Goal: Task Accomplishment & Management: Manage account settings

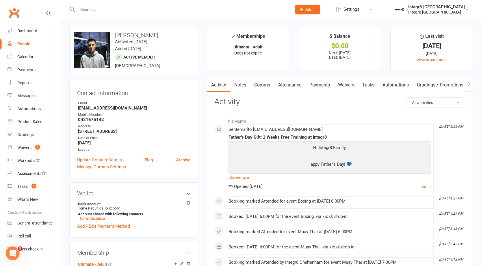
click at [237, 82] on link "Notes" at bounding box center [240, 85] width 20 height 13
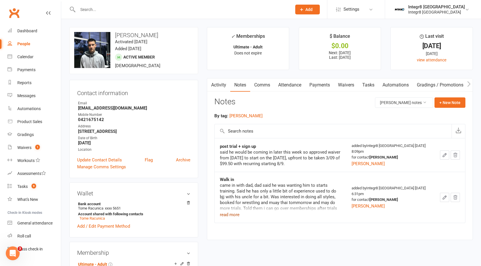
click at [225, 214] on button "read more" at bounding box center [230, 215] width 20 height 7
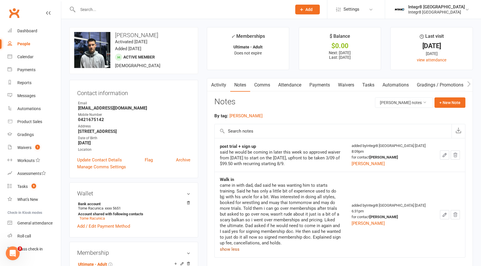
click at [230, 251] on button "show less" at bounding box center [230, 249] width 20 height 7
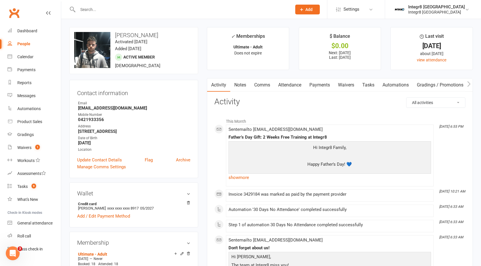
click at [240, 88] on link "Notes" at bounding box center [240, 85] width 20 height 13
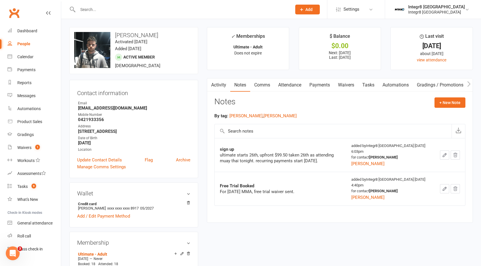
click at [326, 88] on link "Payments" at bounding box center [319, 85] width 29 height 13
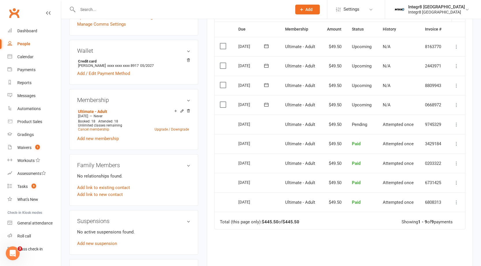
scroll to position [144, 0]
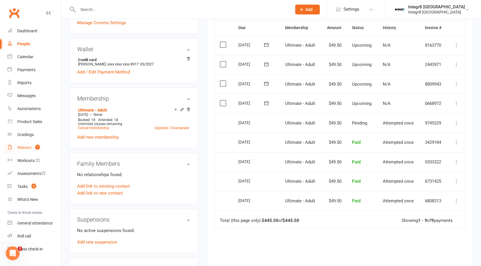
click at [11, 145] on icon at bounding box center [10, 147] width 5 height 5
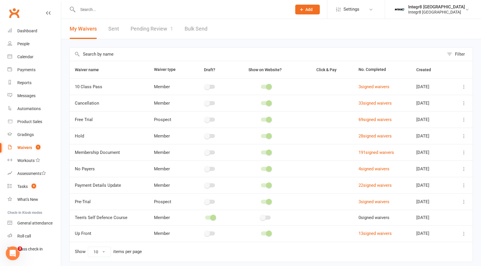
click at [164, 29] on link "Pending Review 1" at bounding box center [151, 29] width 42 height 20
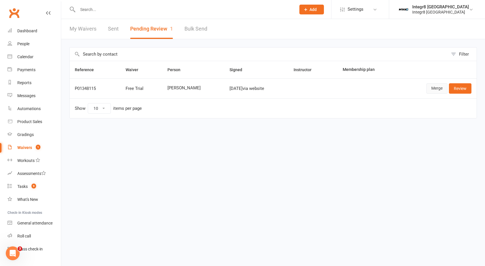
click at [437, 86] on link "Merge" at bounding box center [436, 88] width 21 height 10
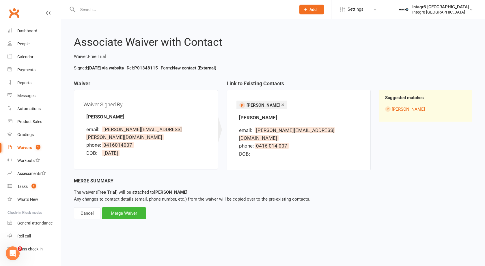
click at [130, 196] on div "Merge Summary The waiver ( Free Trial ) will be attached to Harris Lazlow . Any…" at bounding box center [273, 199] width 398 height 42
click at [128, 208] on div "Merge Waiver" at bounding box center [124, 214] width 44 height 12
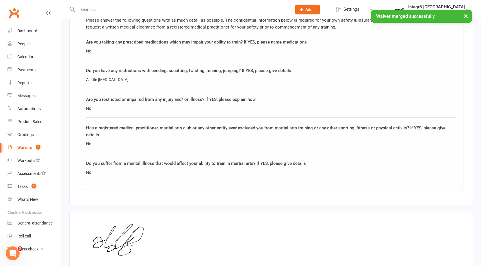
scroll to position [491, 0]
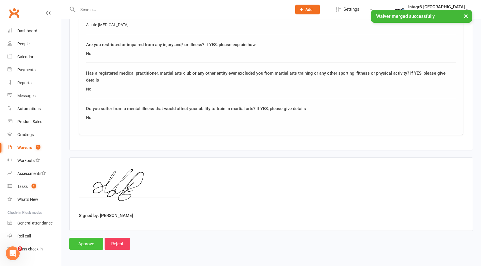
click at [69, 245] on input "Approve" at bounding box center [86, 244] width 34 height 12
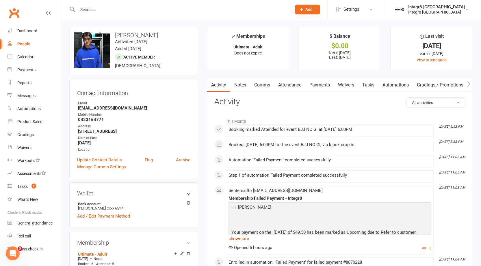
click at [240, 238] on link "show more" at bounding box center [329, 239] width 202 height 8
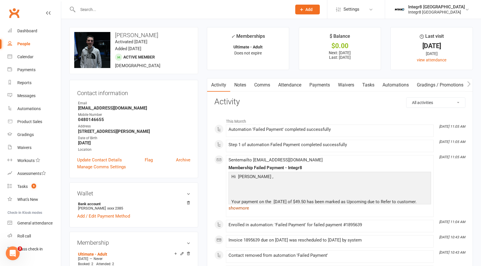
click at [252, 210] on link "show more" at bounding box center [329, 208] width 202 height 8
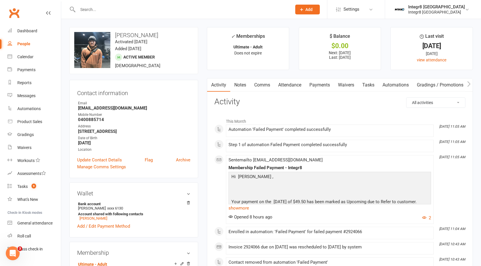
click at [247, 85] on link "Notes" at bounding box center [240, 85] width 20 height 13
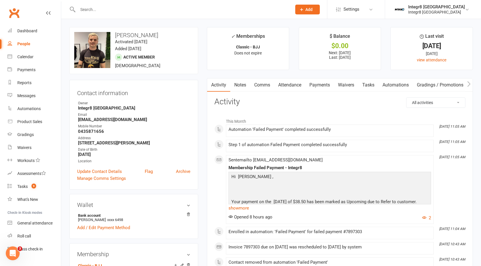
click at [241, 86] on link "Notes" at bounding box center [240, 85] width 20 height 13
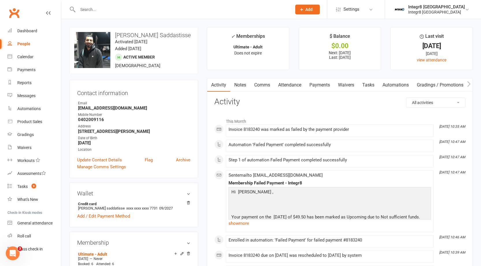
click at [237, 83] on link "Notes" at bounding box center [240, 85] width 20 height 13
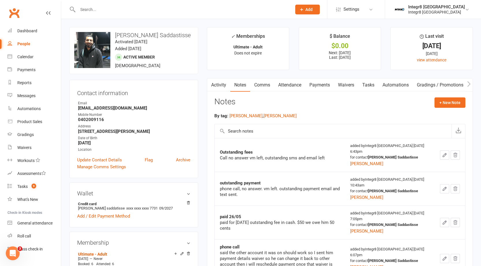
click at [219, 82] on link "Activity" at bounding box center [218, 85] width 23 height 13
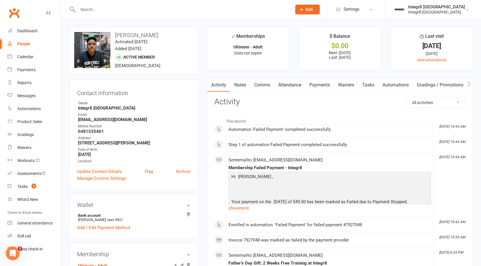
click at [323, 81] on link "Payments" at bounding box center [319, 85] width 29 height 13
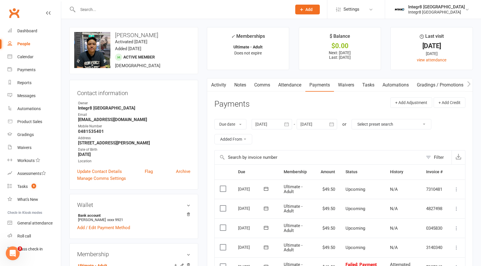
click at [218, 86] on link "Activity" at bounding box center [218, 85] width 23 height 13
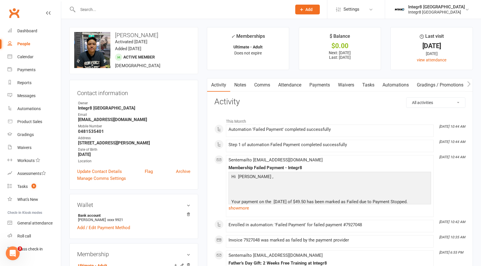
click at [327, 84] on link "Payments" at bounding box center [319, 85] width 29 height 13
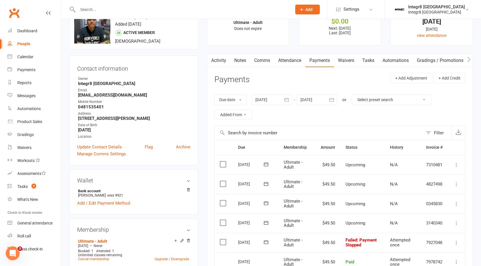
scroll to position [58, 0]
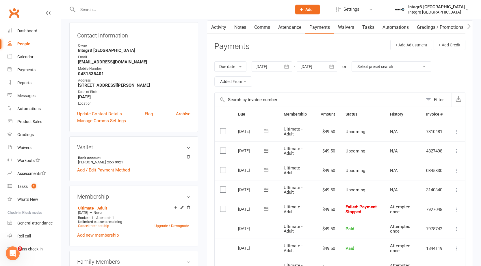
click at [356, 201] on td "Failed : Payment Stopped" at bounding box center [362, 210] width 44 height 20
click at [355, 204] on td "Failed : Payment Stopped" at bounding box center [362, 210] width 44 height 20
drag, startPoint x: 355, startPoint y: 204, endPoint x: 355, endPoint y: 208, distance: 4.1
click at [355, 204] on td "Failed : Payment Stopped" at bounding box center [362, 210] width 44 height 20
click at [355, 208] on span "Failed : Payment Stopped" at bounding box center [360, 210] width 31 height 10
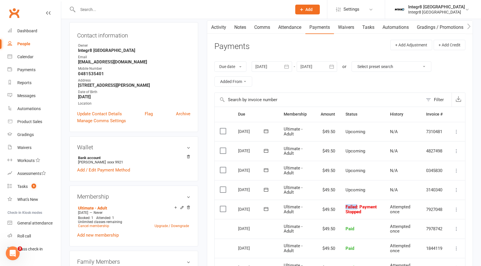
click at [355, 208] on span "Failed : Payment Stopped" at bounding box center [360, 210] width 31 height 10
click at [453, 211] on button at bounding box center [456, 209] width 7 height 7
click at [382, 204] on td "Failed : Payment Stopped" at bounding box center [362, 210] width 44 height 20
drag, startPoint x: 219, startPoint y: 29, endPoint x: 280, endPoint y: 105, distance: 97.5
click at [219, 30] on link "Activity" at bounding box center [218, 27] width 23 height 13
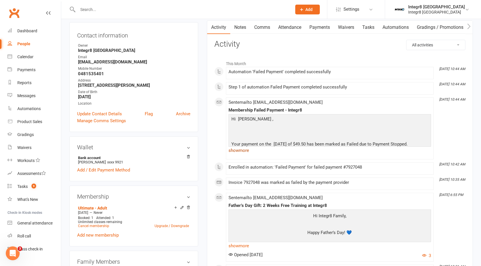
click at [242, 153] on link "show more" at bounding box center [329, 151] width 202 height 8
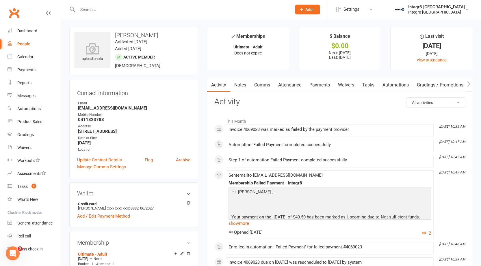
click at [238, 89] on link "Notes" at bounding box center [240, 85] width 20 height 13
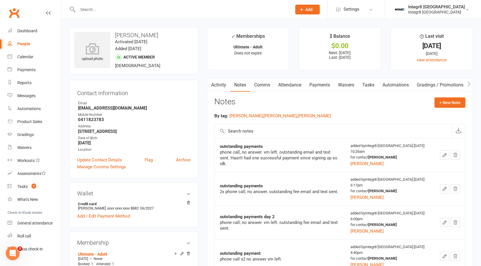
click at [220, 89] on link "Activity" at bounding box center [218, 85] width 23 height 13
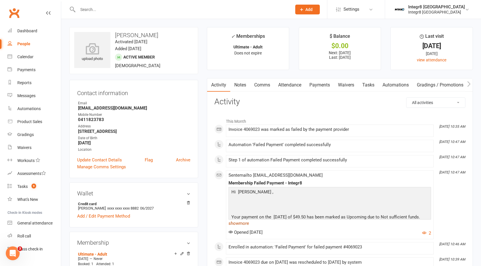
click at [247, 224] on link "show more" at bounding box center [329, 224] width 202 height 8
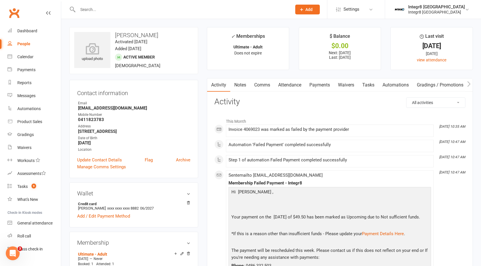
click at [323, 83] on link "Payments" at bounding box center [319, 85] width 29 height 13
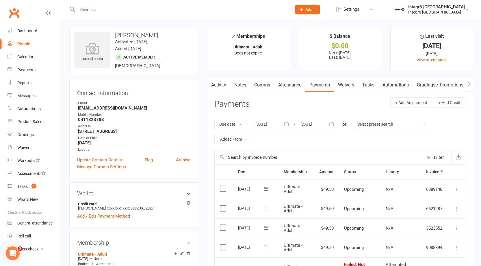
click at [244, 89] on link "Notes" at bounding box center [240, 85] width 20 height 13
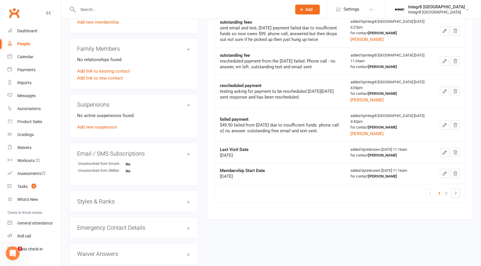
scroll to position [260, 0]
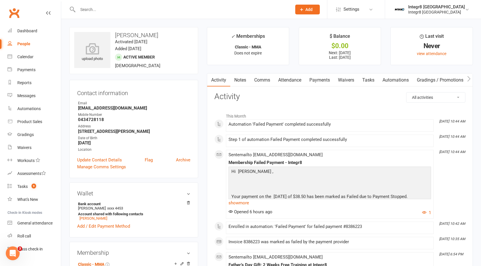
click at [244, 82] on link "Notes" at bounding box center [240, 80] width 20 height 13
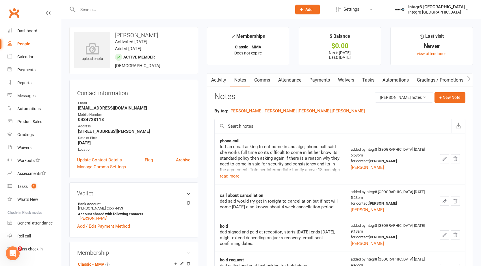
click at [236, 172] on div "left an email asking to not come in and sign, phone call said she works full ti…" at bounding box center [280, 158] width 121 height 29
click at [235, 175] on button "read more" at bounding box center [230, 176] width 20 height 7
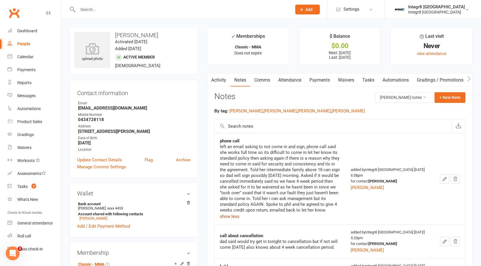
click at [326, 82] on link "Payments" at bounding box center [319, 80] width 29 height 13
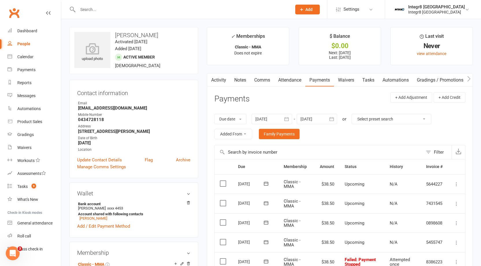
click at [220, 78] on link "Activity" at bounding box center [218, 80] width 23 height 13
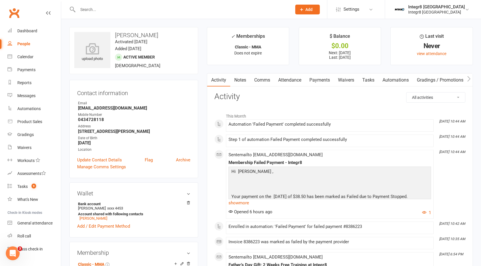
scroll to position [58, 0]
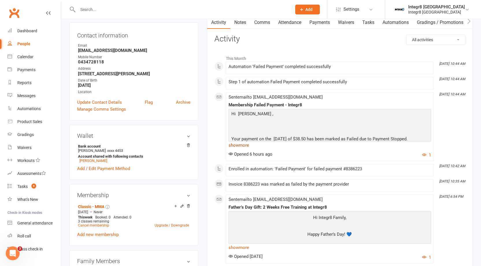
click at [247, 143] on link "show more" at bounding box center [329, 145] width 202 height 8
